Goal: Transaction & Acquisition: Subscribe to service/newsletter

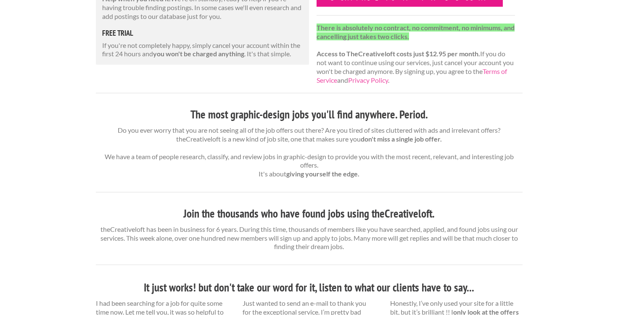
scroll to position [169, 0]
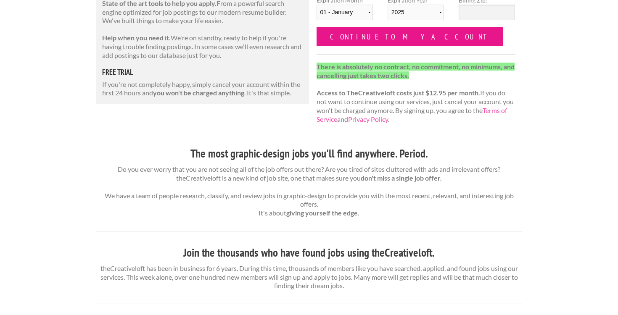
click at [350, 32] on input "Continue to my account" at bounding box center [410, 36] width 187 height 19
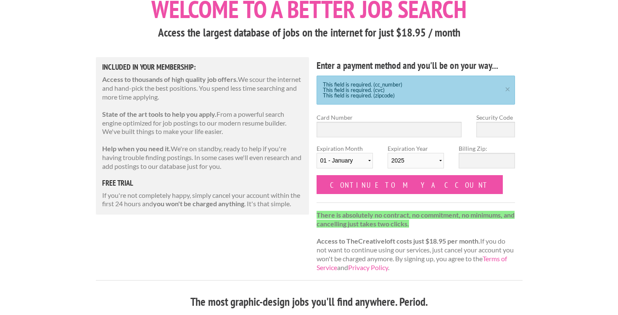
scroll to position [59, 0]
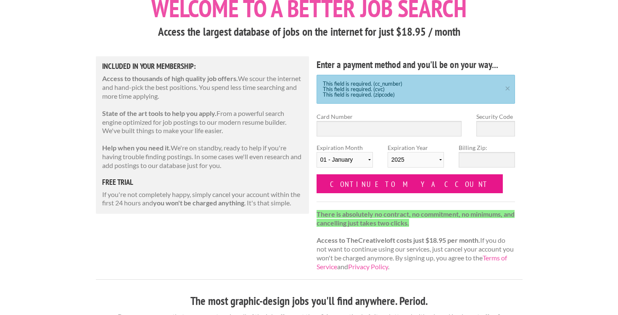
click at [394, 191] on input "Continue to my account" at bounding box center [410, 184] width 187 height 19
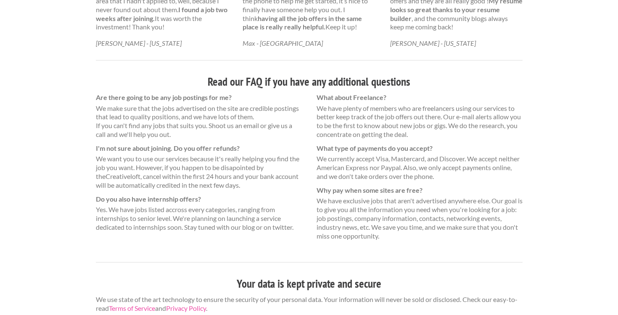
scroll to position [598, 0]
